Goal: Information Seeking & Learning: Learn about a topic

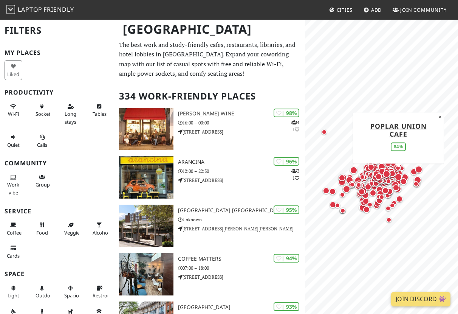
click at [401, 173] on div "Map marker" at bounding box center [398, 177] width 11 height 11
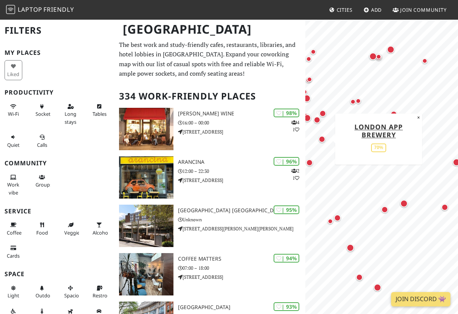
click at [323, 140] on div "Map marker" at bounding box center [321, 139] width 7 height 7
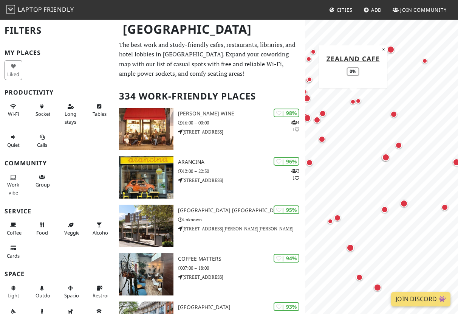
click at [352, 100] on div "Map marker" at bounding box center [352, 101] width 5 height 5
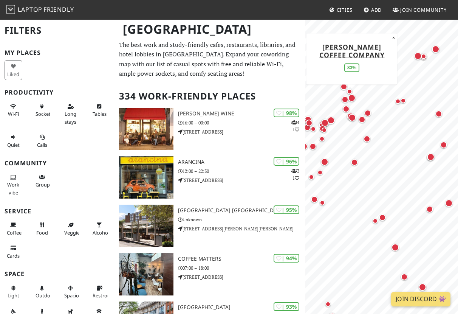
click at [353, 97] on div "Map marker" at bounding box center [352, 98] width 8 height 8
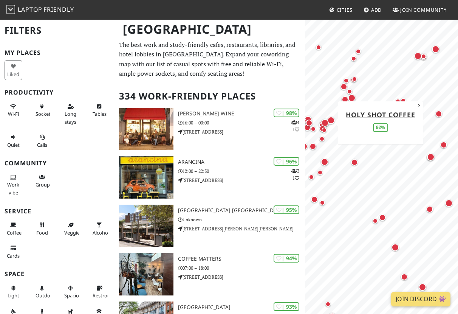
click at [326, 122] on div "Map marker" at bounding box center [325, 123] width 8 height 8
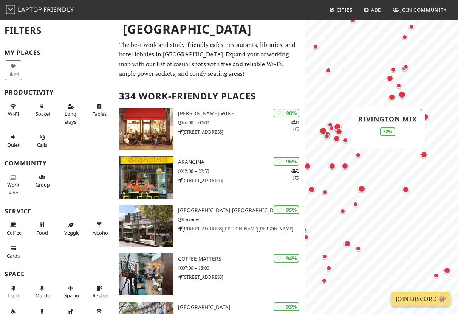
click at [337, 125] on div "Map marker" at bounding box center [338, 127] width 8 height 8
click at [324, 131] on div "Map marker" at bounding box center [323, 131] width 8 height 8
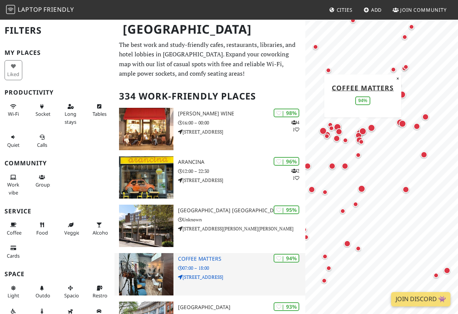
click at [198, 257] on h3 "Coffee Matters" at bounding box center [241, 258] width 127 height 6
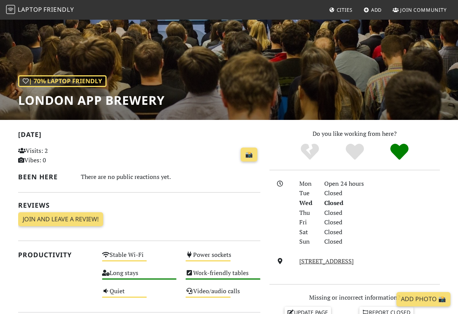
scroll to position [60, 0]
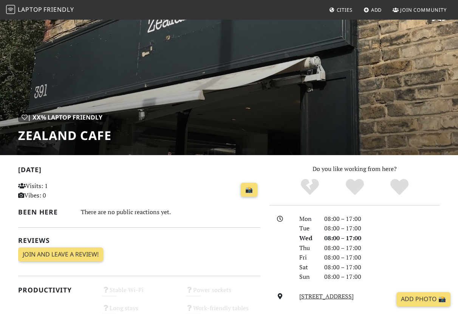
scroll to position [17, 0]
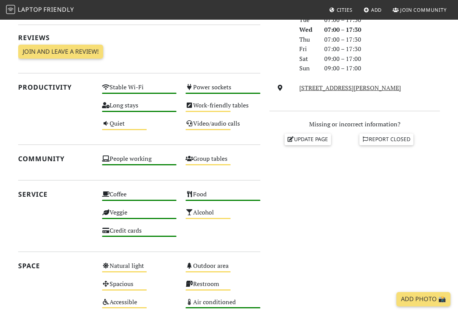
scroll to position [231, 0]
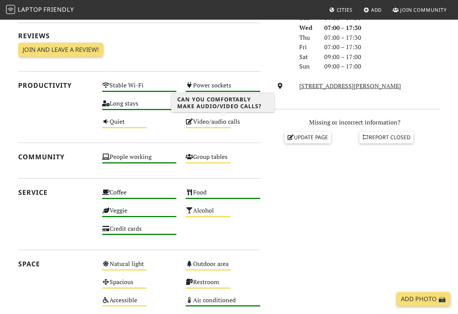
click at [214, 124] on div "Video/audio calls Medium" at bounding box center [223, 125] width 84 height 18
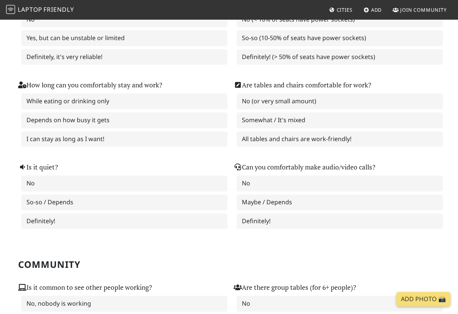
scroll to position [121, 0]
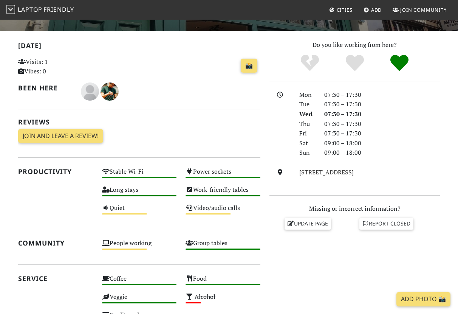
scroll to position [114, 0]
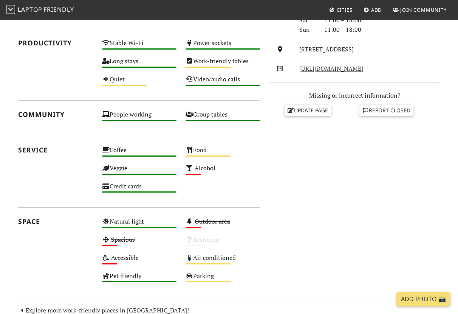
scroll to position [264, 0]
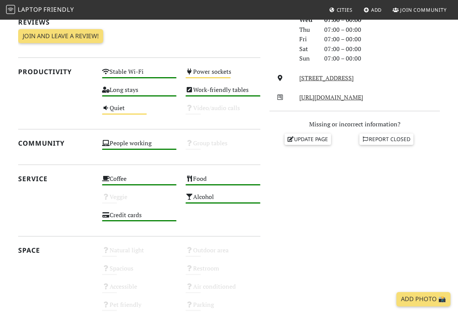
scroll to position [240, 0]
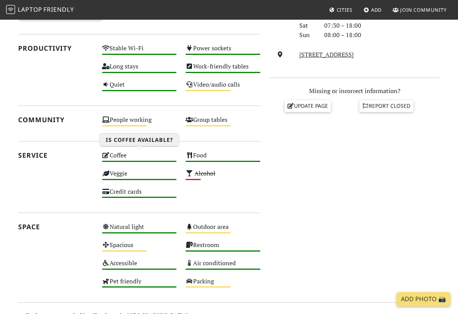
scroll to position [264, 0]
